Goal: Information Seeking & Learning: Understand process/instructions

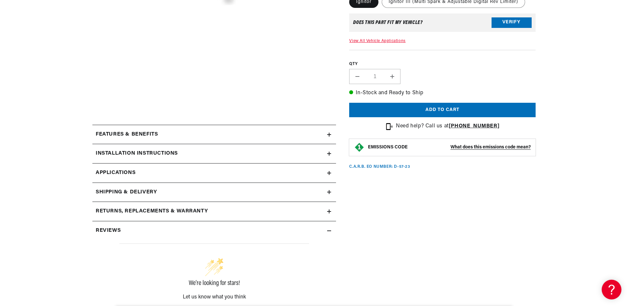
scroll to position [362, 0]
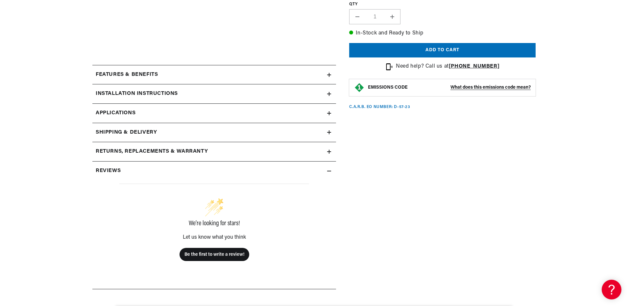
click at [196, 94] on div "Installation instructions" at bounding box center [209, 94] width 235 height 9
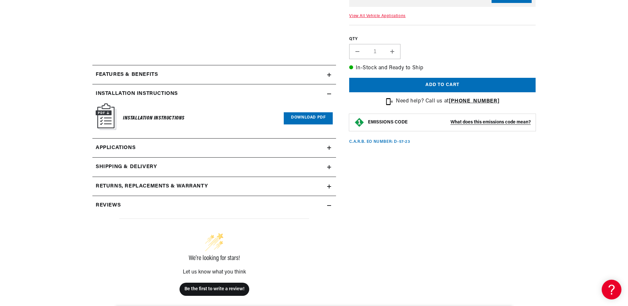
click at [174, 78] on div "Features & Benefits" at bounding box center [209, 75] width 235 height 9
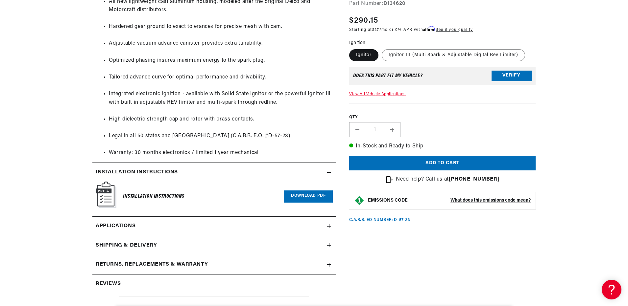
scroll to position [723, 0]
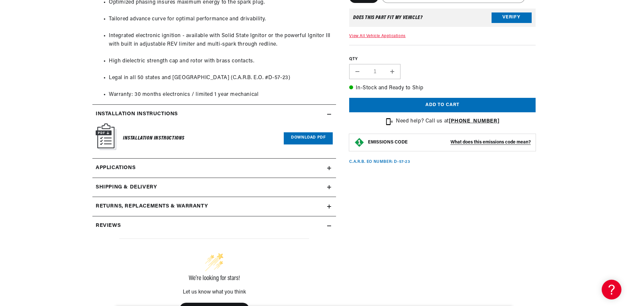
click at [307, 138] on link "Download PDF" at bounding box center [308, 138] width 49 height 12
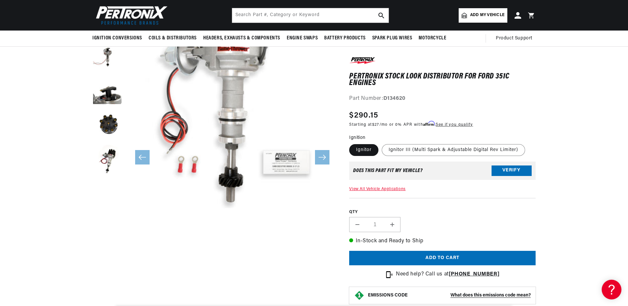
scroll to position [0, 0]
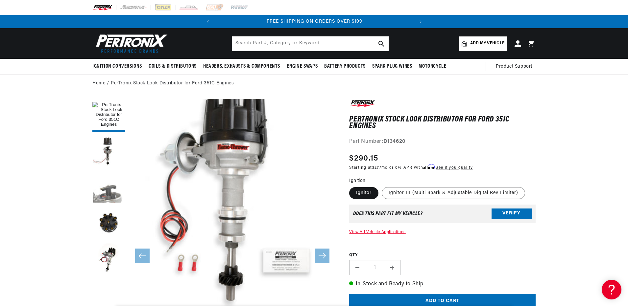
click at [111, 194] on button "Load image 3 in gallery view" at bounding box center [108, 187] width 33 height 33
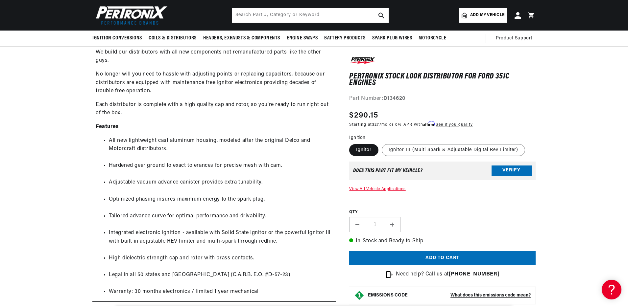
scroll to position [230, 0]
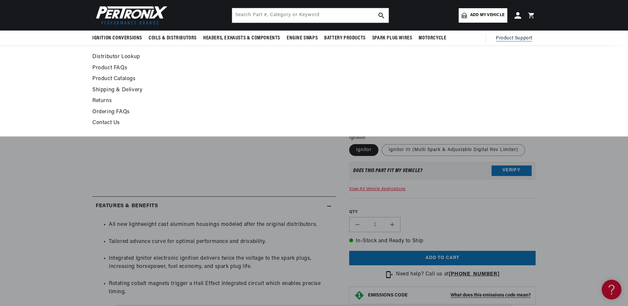
click at [106, 66] on link "Product FAQs" at bounding box center [253, 68] width 323 height 9
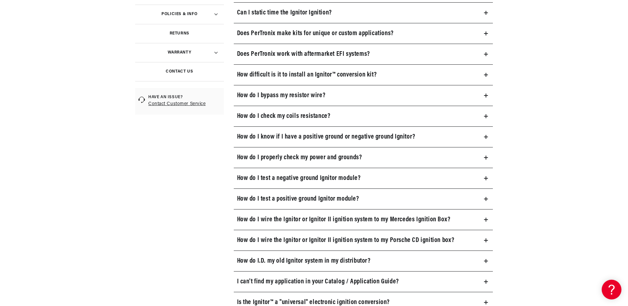
scroll to position [263, 0]
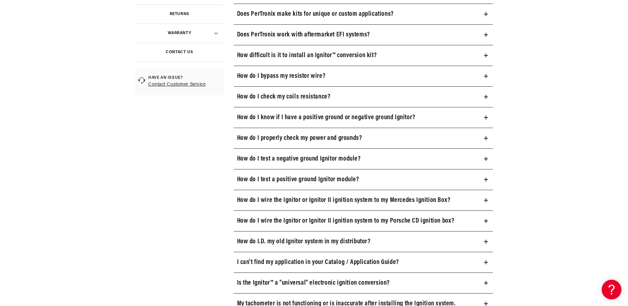
click at [478, 79] on summary "How do I bypass my resistor wire?" at bounding box center [363, 76] width 259 height 20
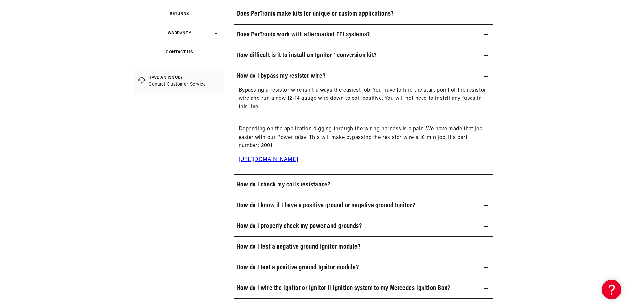
scroll to position [0, 0]
click at [297, 158] on link "http://shop.pertronix.com/pertronix-2001-ignition-power-relay-kit.html#.W5r5iKZ…" at bounding box center [268, 159] width 59 height 5
